Goal: Transaction & Acquisition: Book appointment/travel/reservation

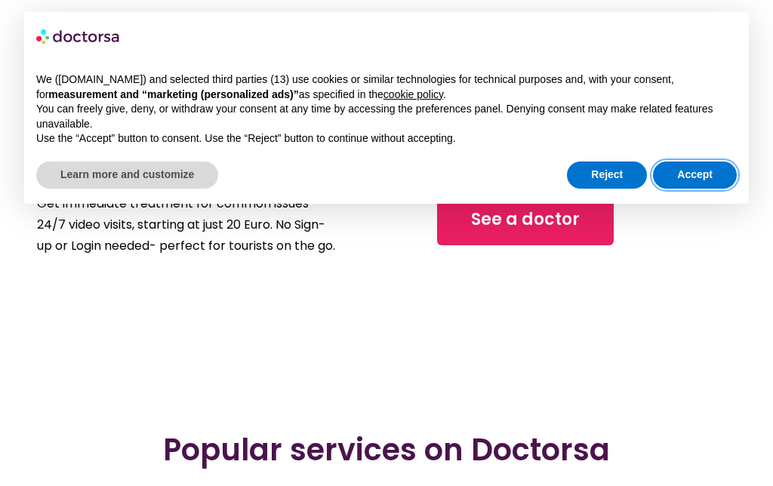
click at [704, 161] on button "Accept" at bounding box center [695, 174] width 84 height 27
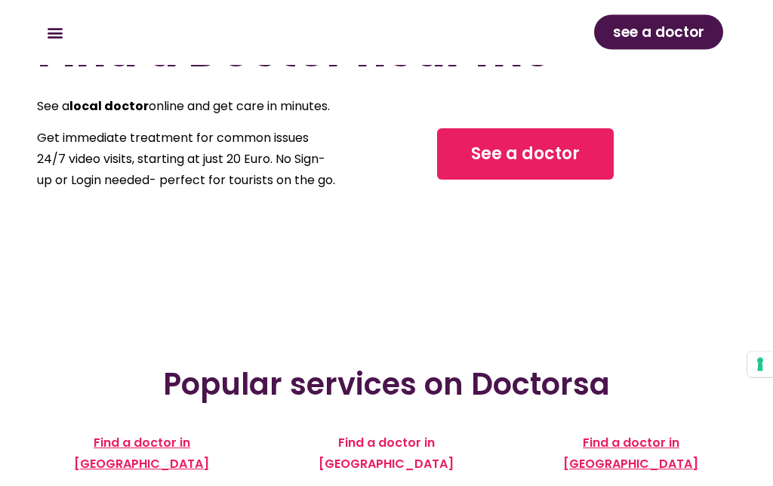
scroll to position [66, 0]
click at [527, 161] on span "See a doctor" at bounding box center [525, 154] width 109 height 24
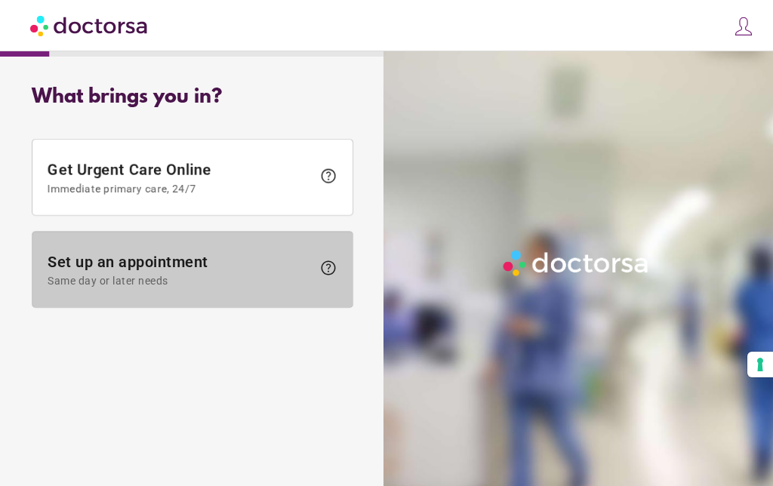
click at [180, 260] on span "Set up an appointment Same day or later needs" at bounding box center [180, 270] width 264 height 34
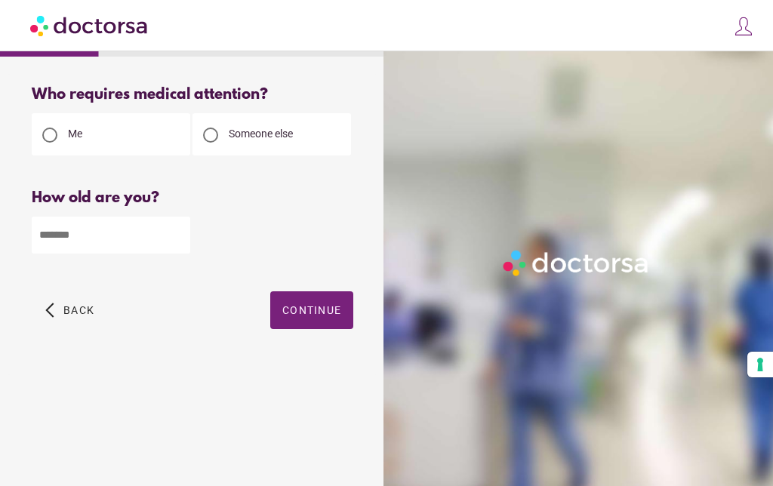
click at [78, 241] on input "number" at bounding box center [111, 235] width 158 height 37
type input "**"
click at [312, 308] on span "Continue" at bounding box center [311, 310] width 59 height 12
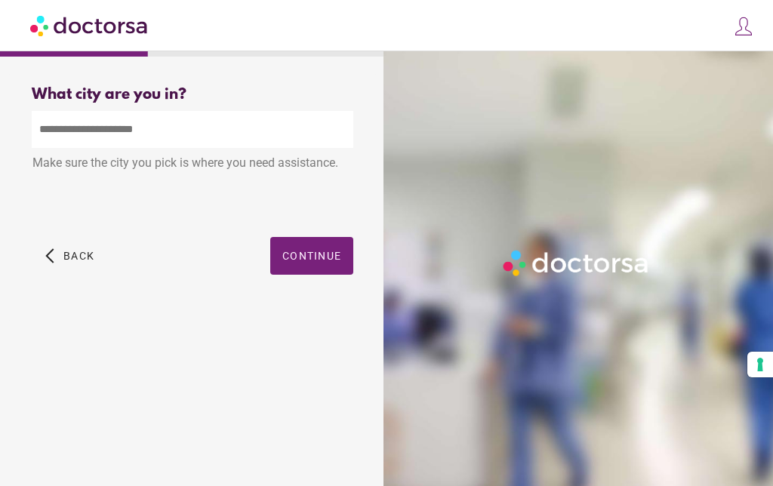
click at [121, 127] on input "text" at bounding box center [192, 129] width 321 height 37
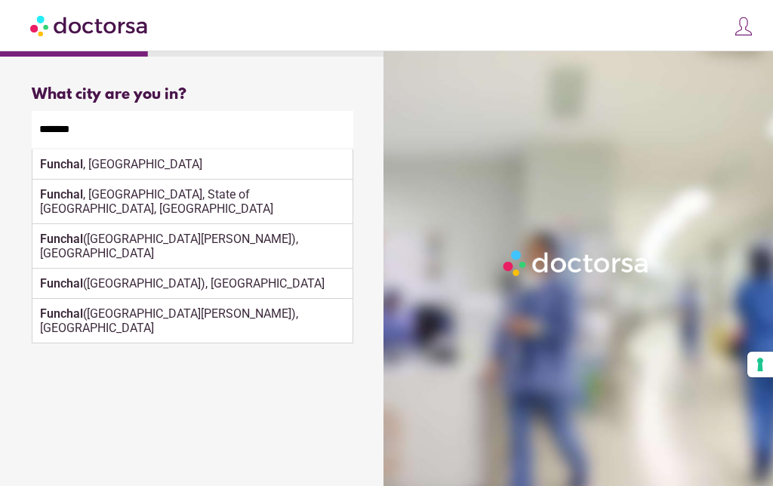
click at [321, 269] on div "Funchal ([GEOGRAPHIC_DATA]), [GEOGRAPHIC_DATA]" at bounding box center [192, 284] width 320 height 30
type input "**********"
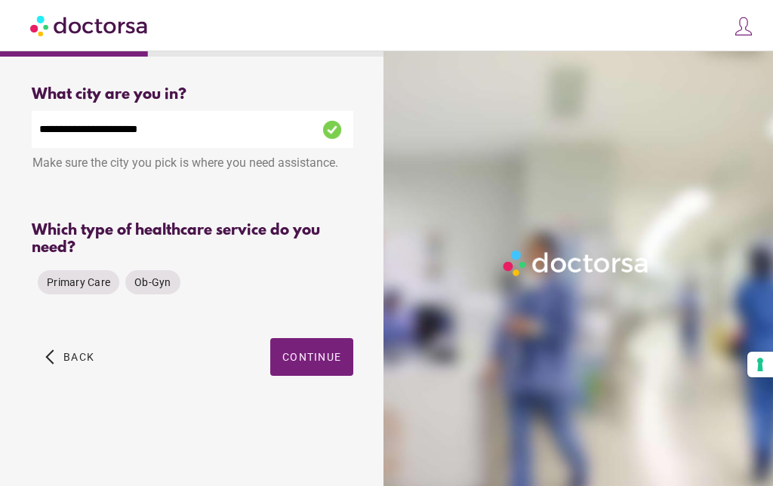
click at [89, 288] on span "Primary Care" at bounding box center [78, 282] width 63 height 12
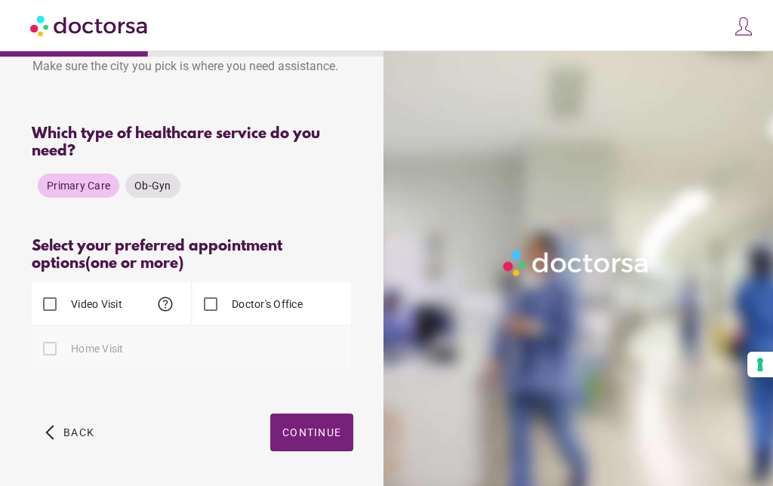
scroll to position [94, 0]
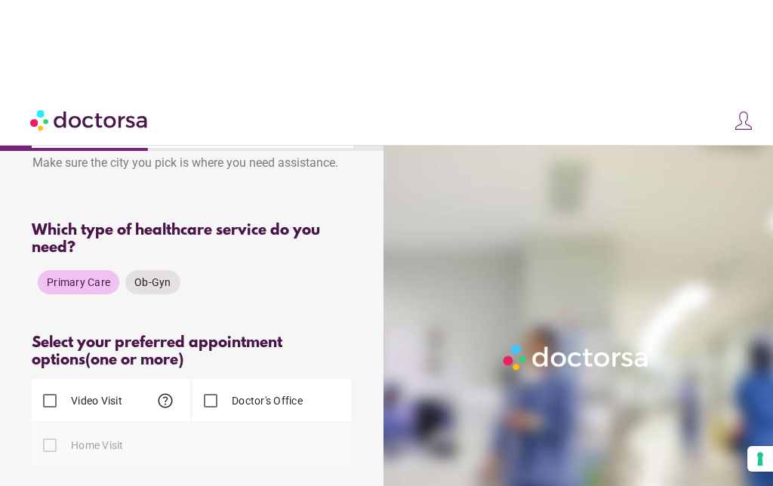
click at [54, 366] on div at bounding box center [50, 351] width 30 height 30
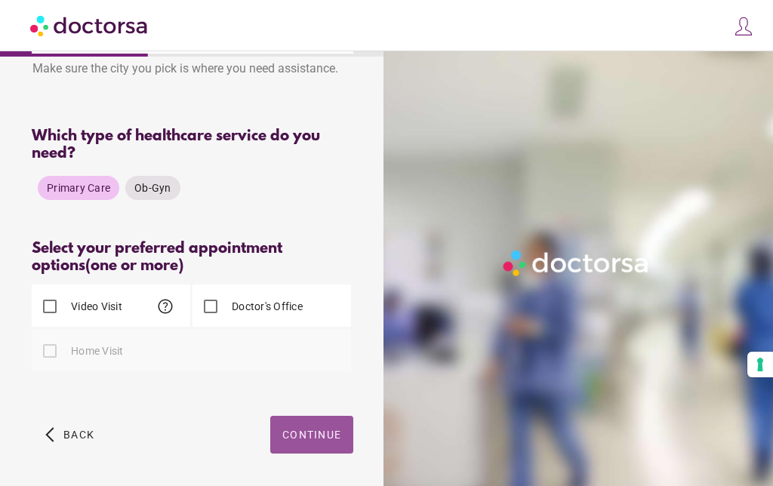
click at [293, 425] on span "button" at bounding box center [311, 435] width 83 height 38
